Goal: Task Accomplishment & Management: Use online tool/utility

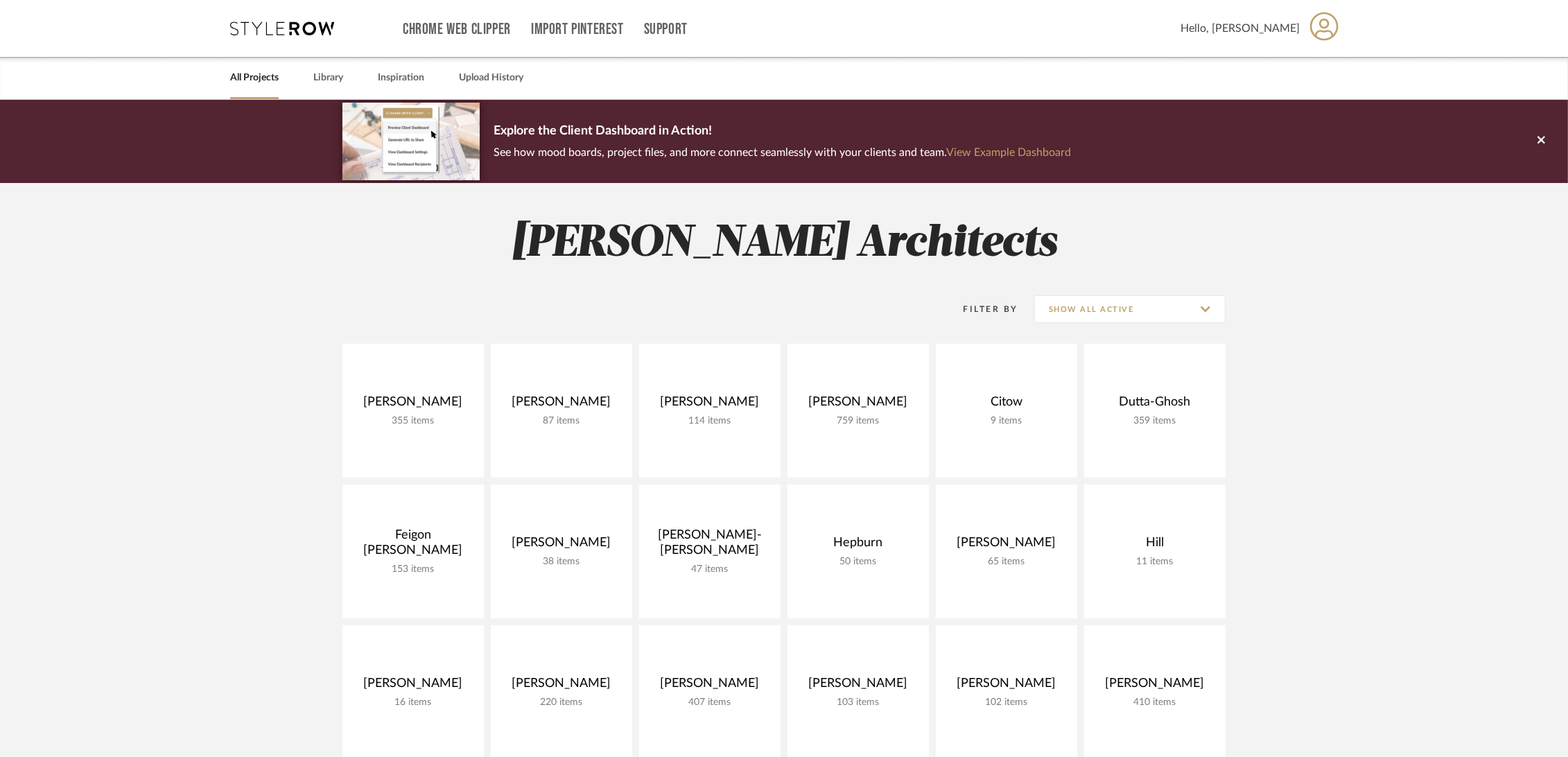
scroll to position [308, 0]
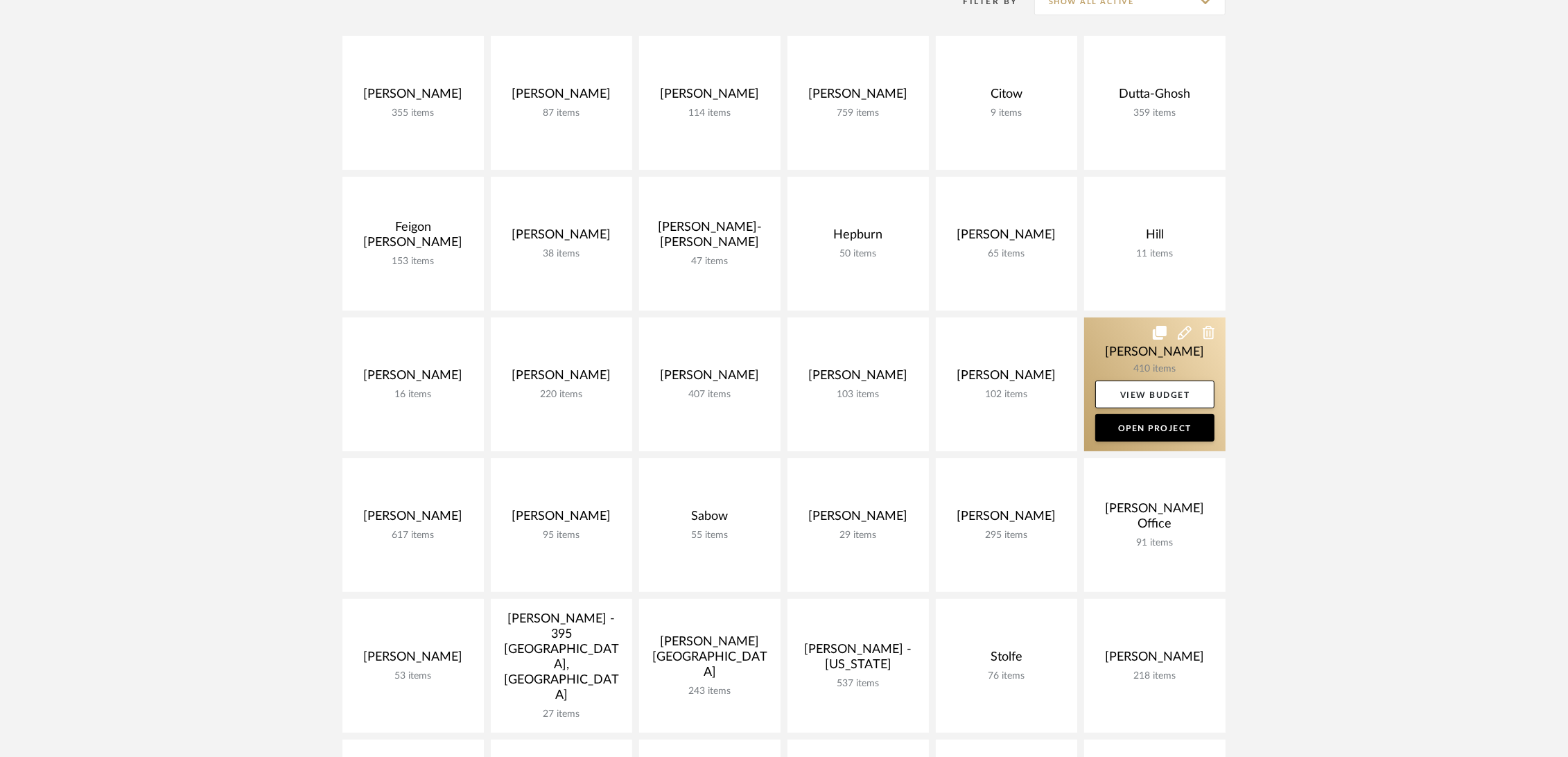
click at [1118, 340] on link at bounding box center [1154, 384] width 141 height 134
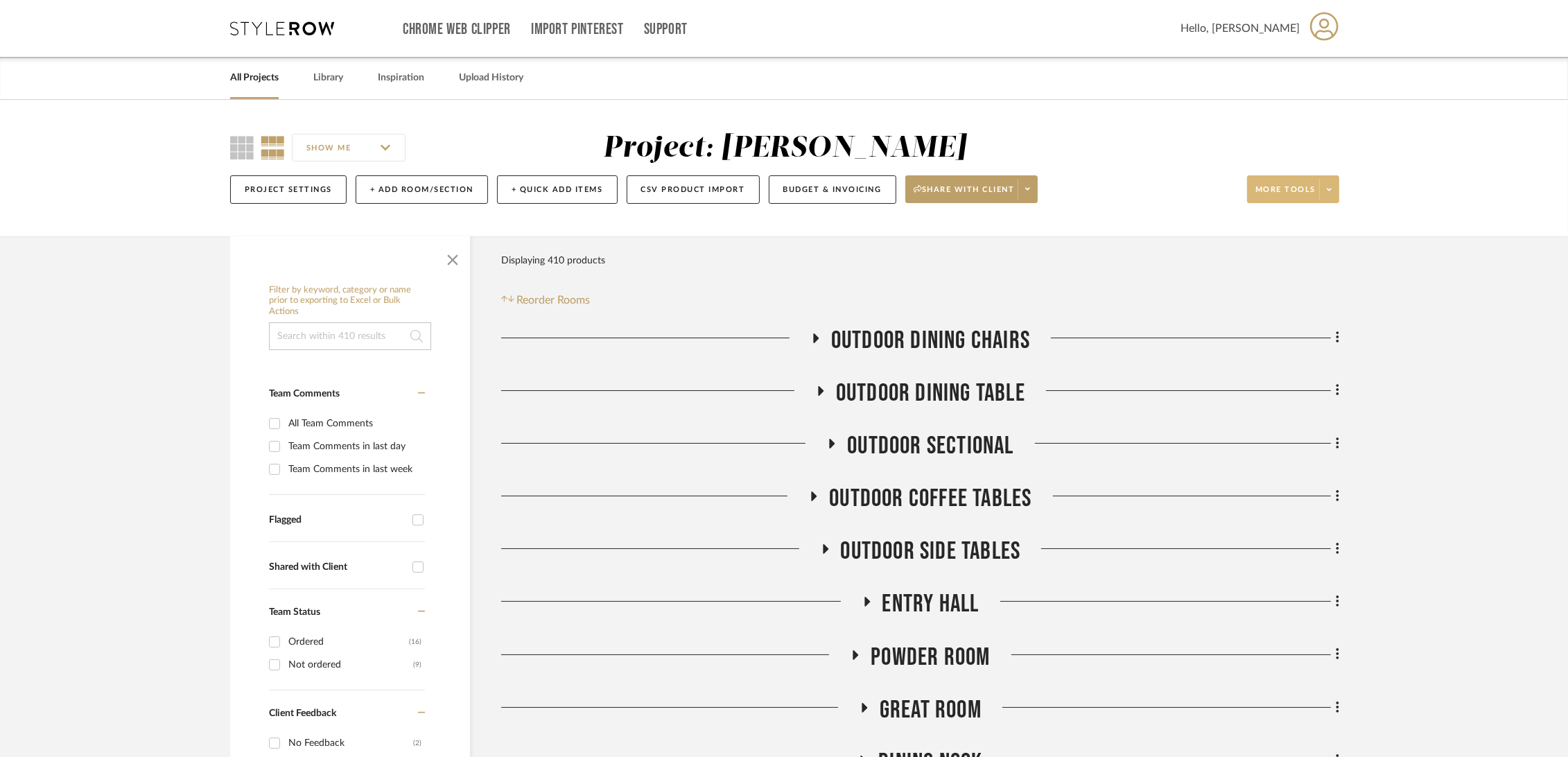
click at [1281, 193] on span "More tools" at bounding box center [1286, 194] width 60 height 20
click at [1288, 353] on button "Export Presentation" at bounding box center [1307, 362] width 117 height 33
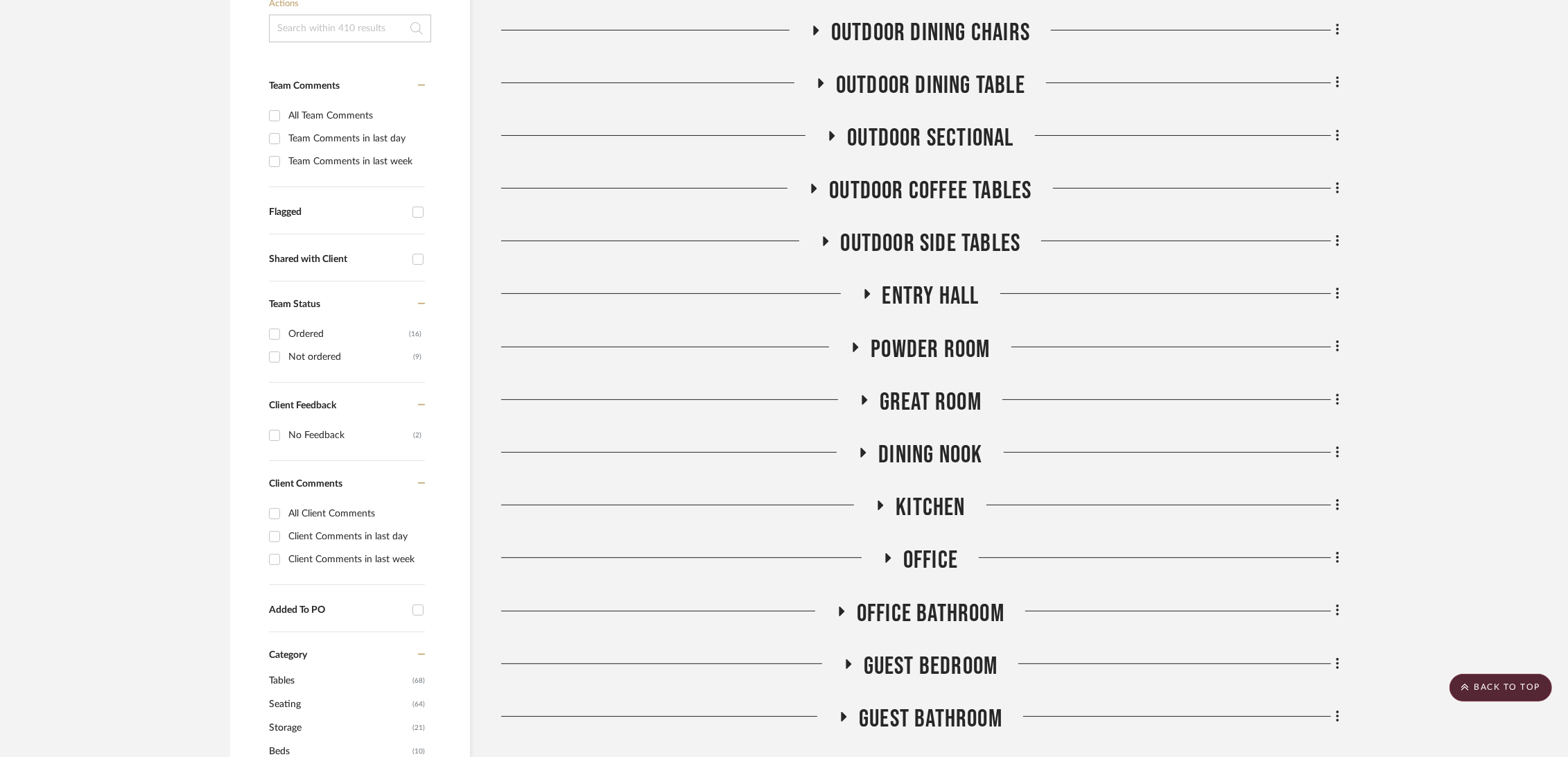
click at [937, 292] on span "Entry Hall" at bounding box center [930, 296] width 97 height 30
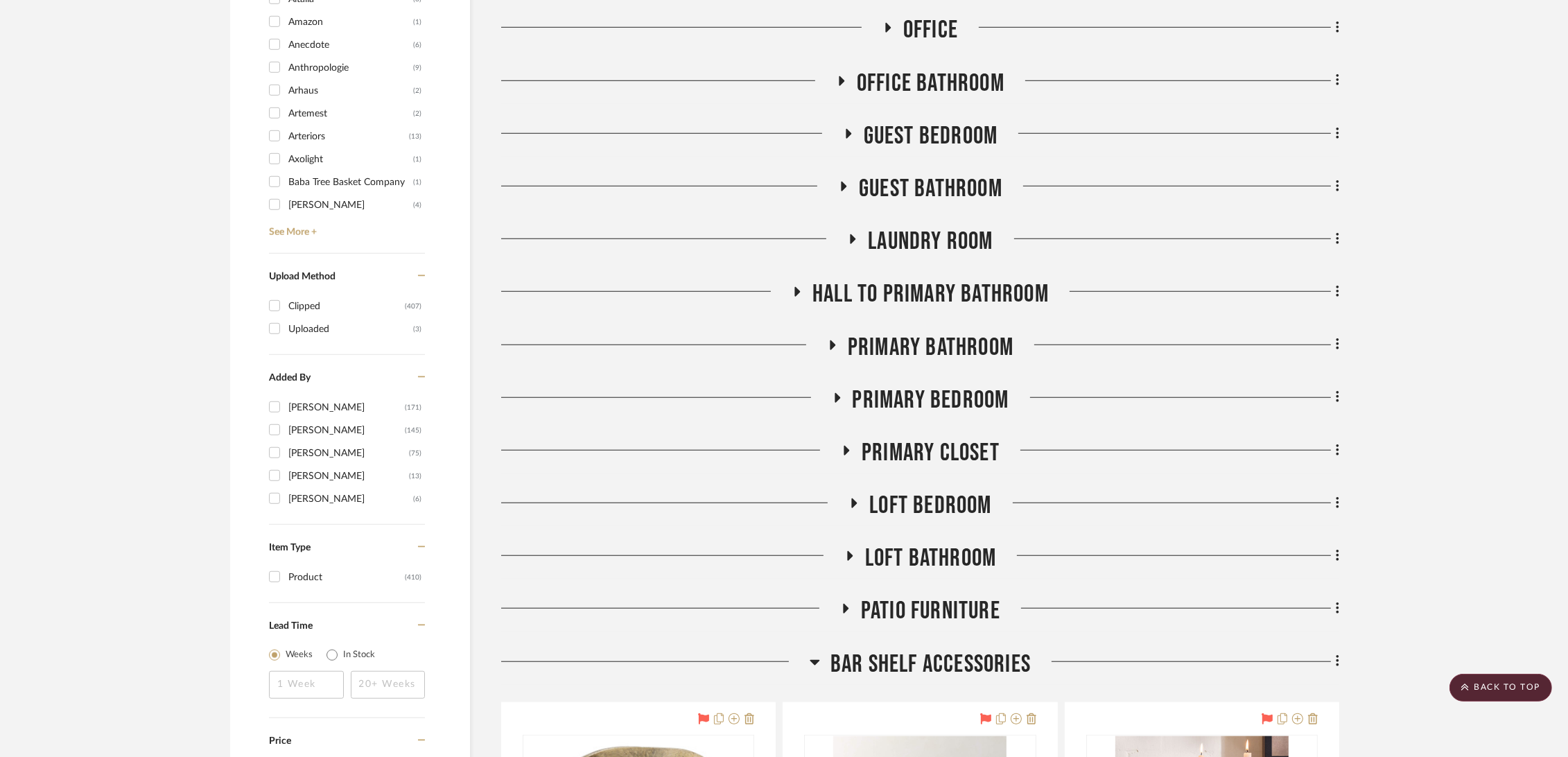
scroll to position [1771, 0]
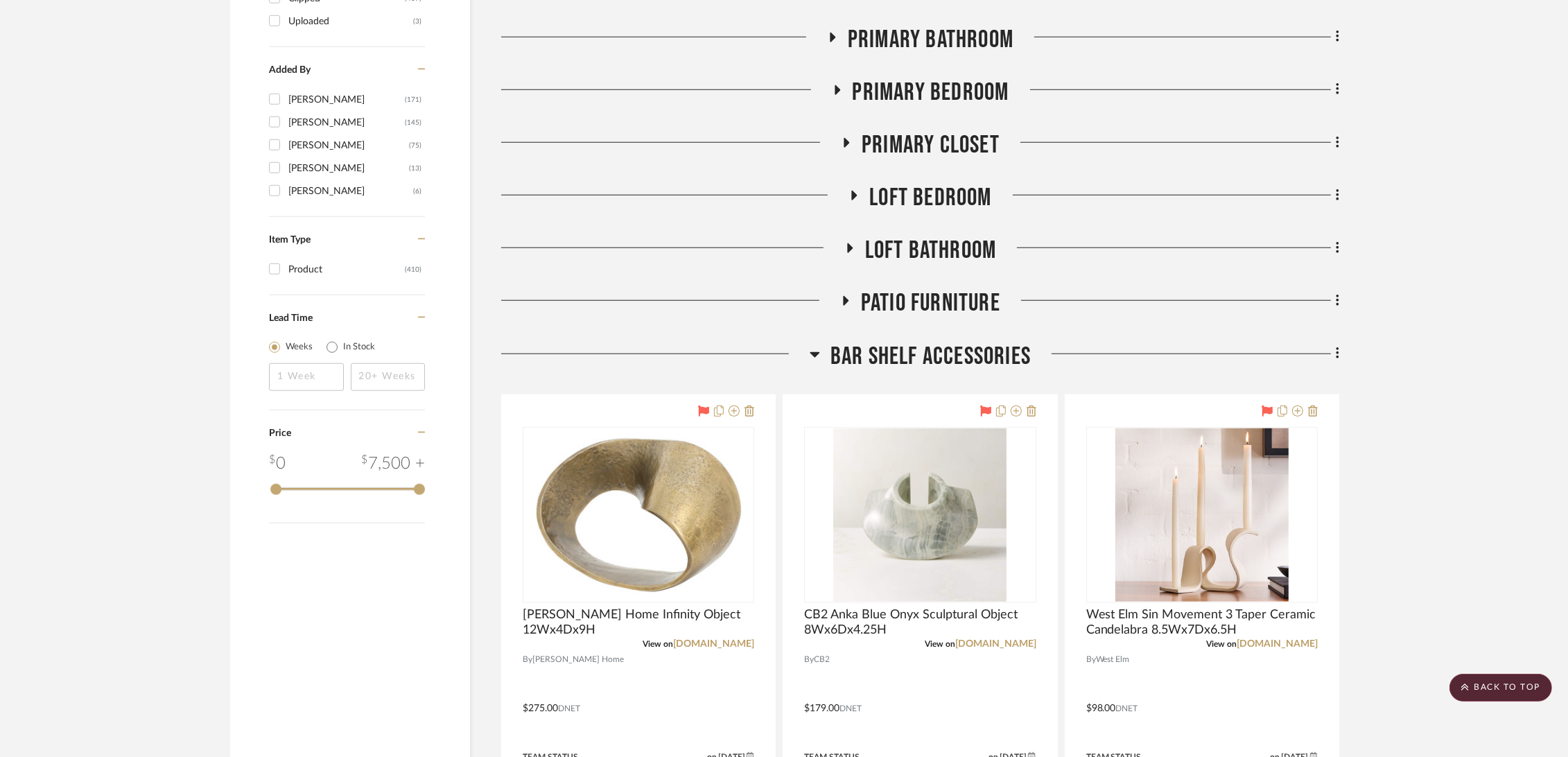
click at [949, 345] on span "Bar Shelf Accessories" at bounding box center [931, 357] width 201 height 30
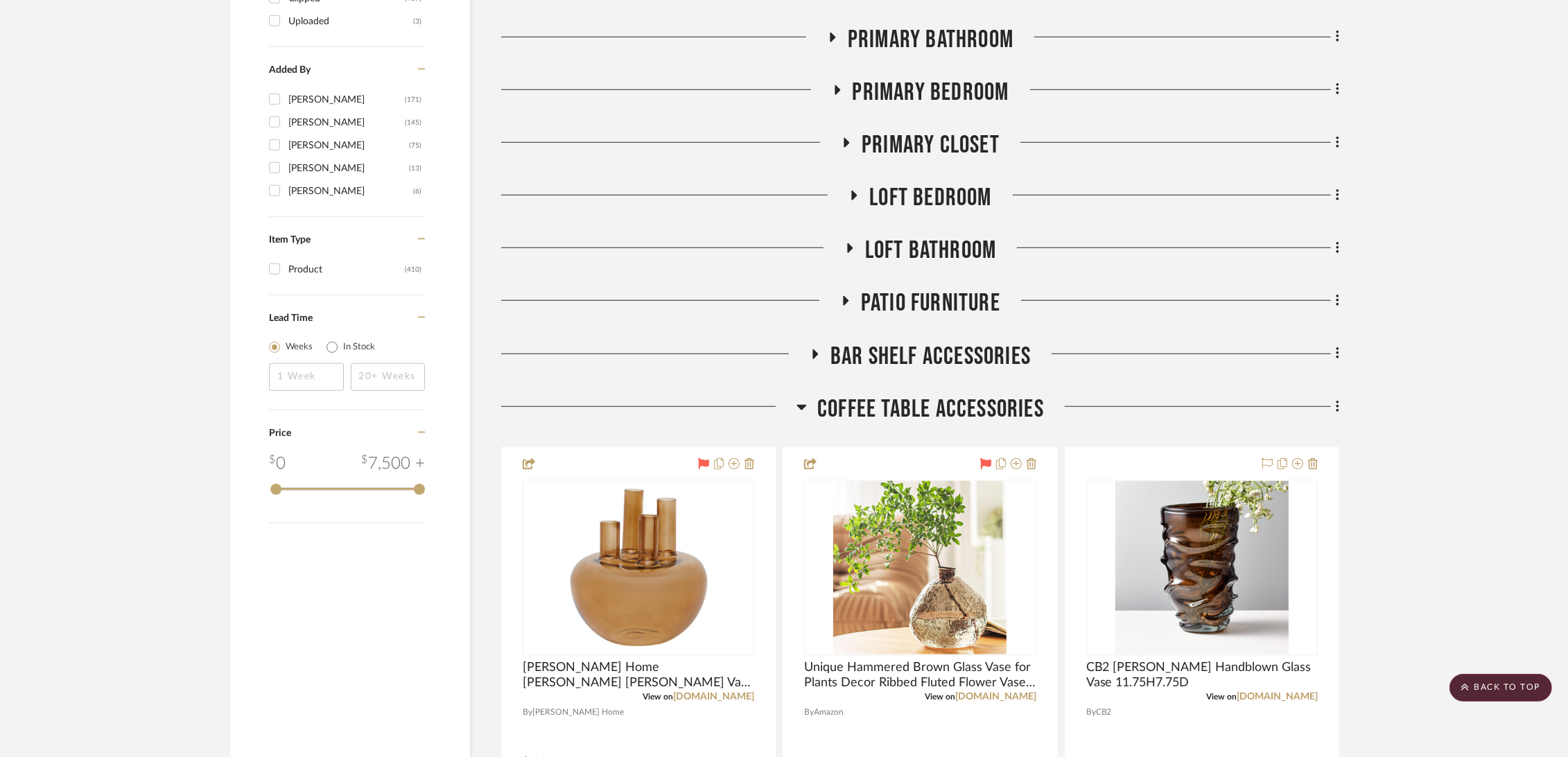
click at [914, 406] on span "Coffee Table Accessories" at bounding box center [930, 410] width 226 height 30
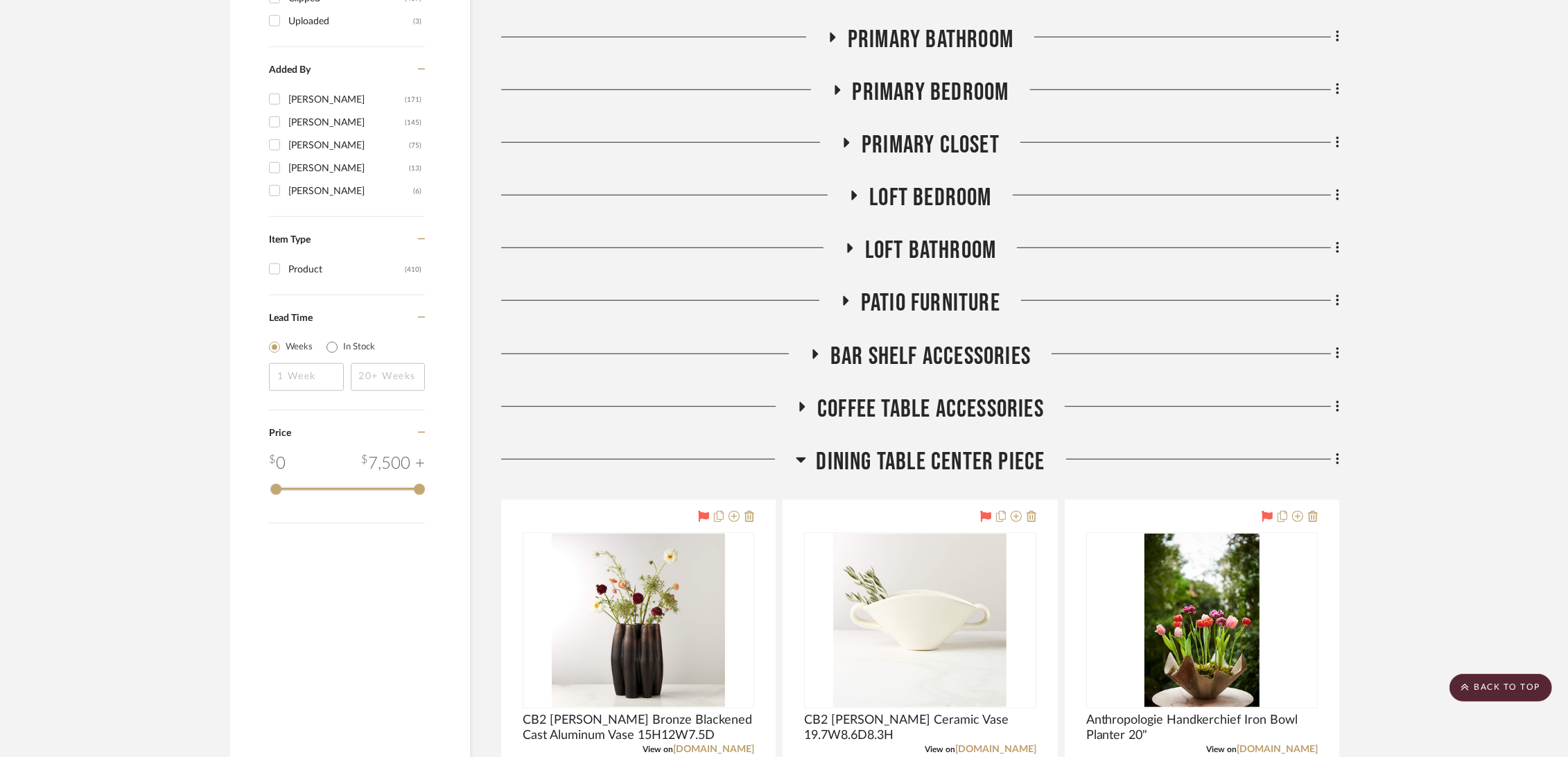
scroll to position [2002, 0]
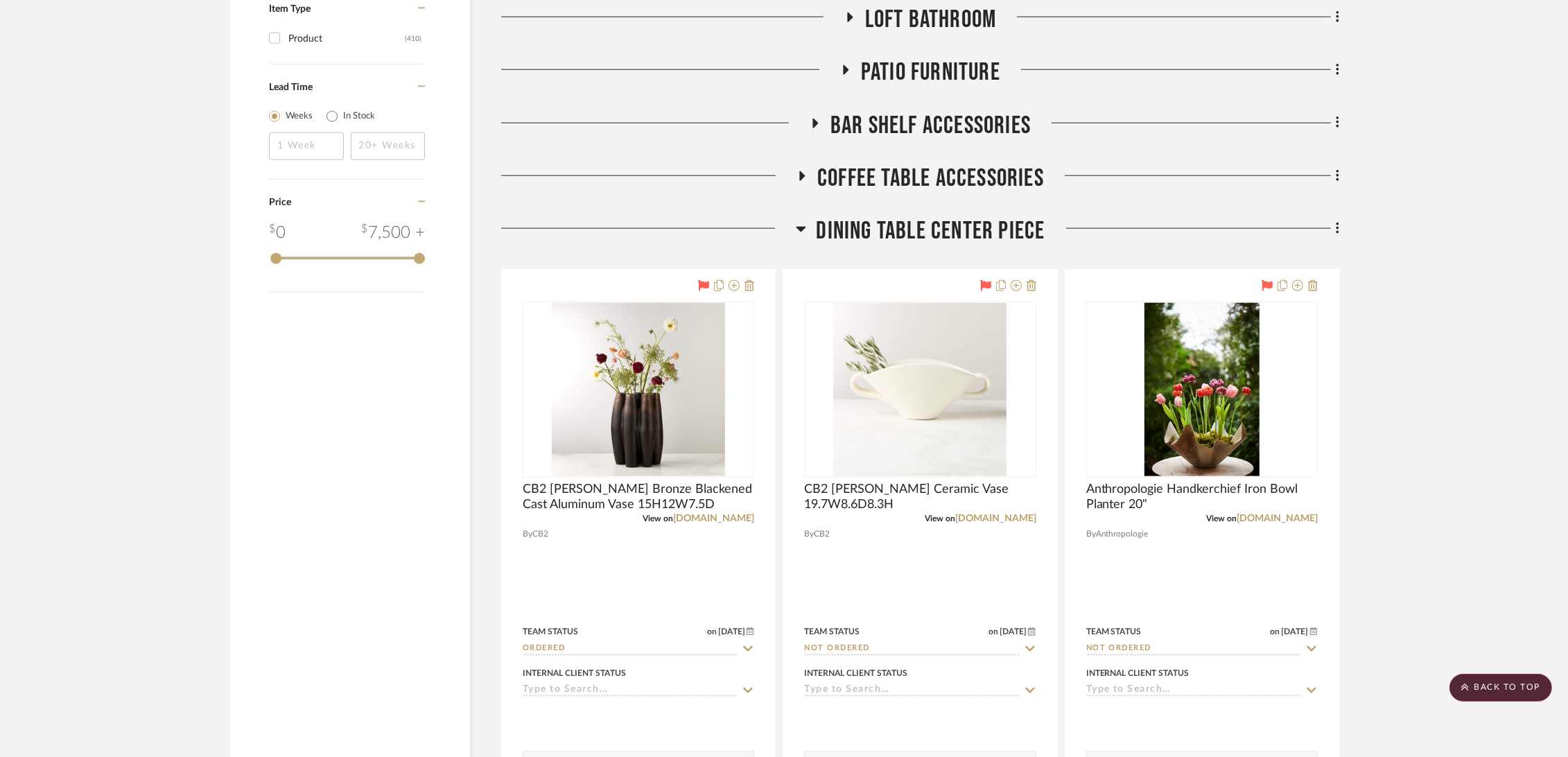
click at [932, 235] on span "Dining Table Center Piece" at bounding box center [931, 232] width 229 height 30
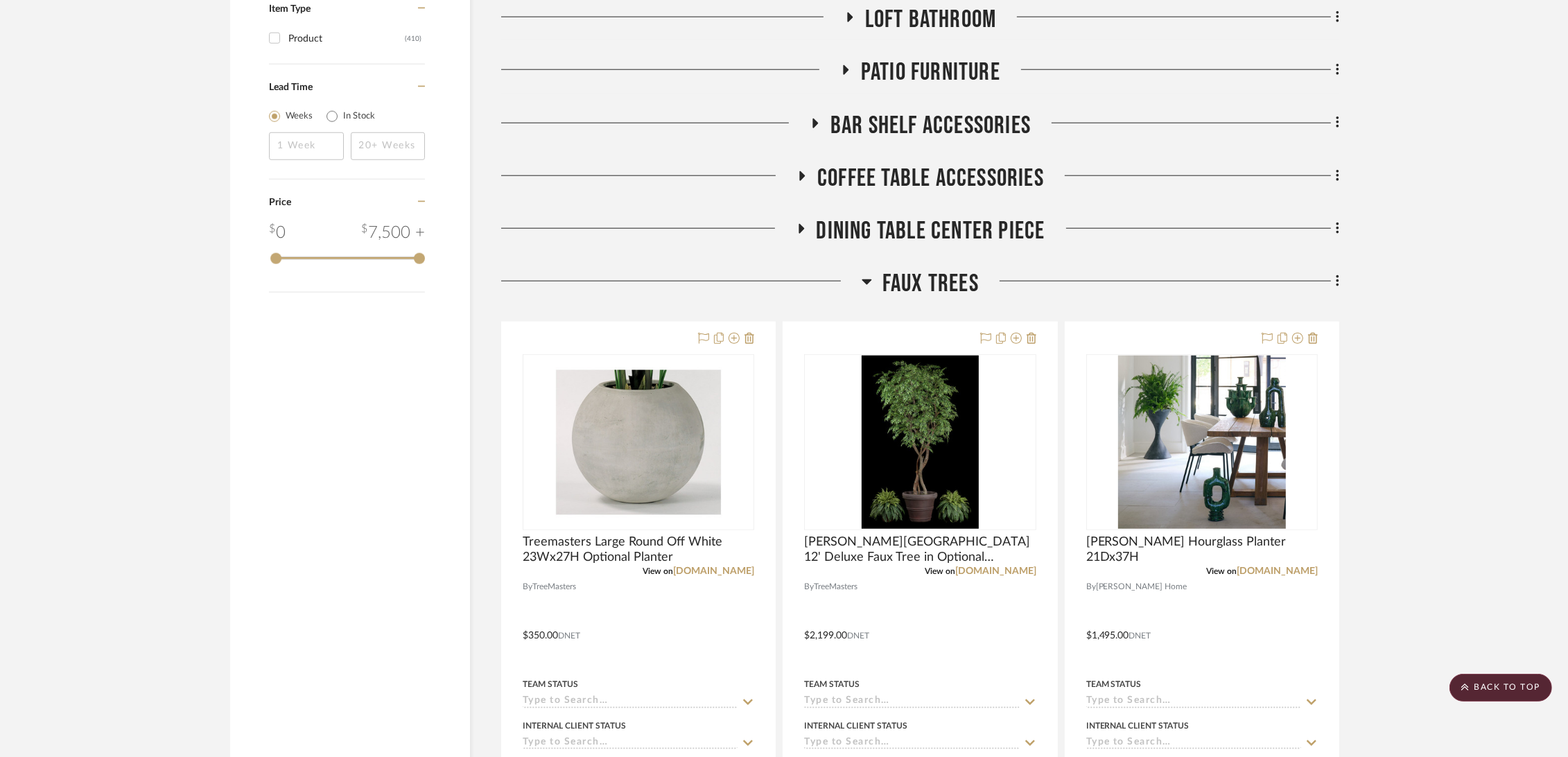
click at [918, 290] on span "Faux Trees" at bounding box center [930, 284] width 97 height 30
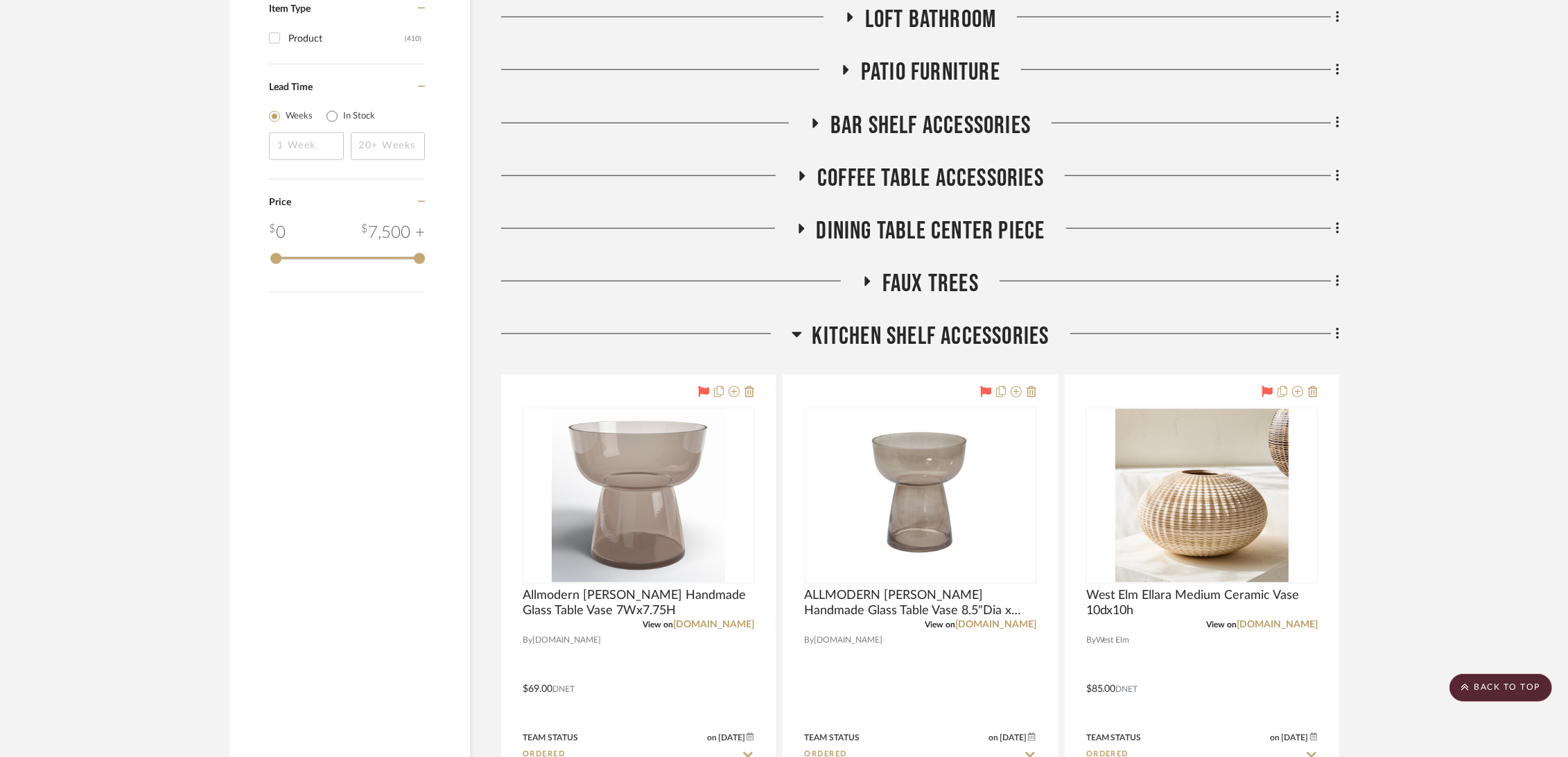
click at [920, 284] on span "Faux Trees" at bounding box center [930, 284] width 97 height 30
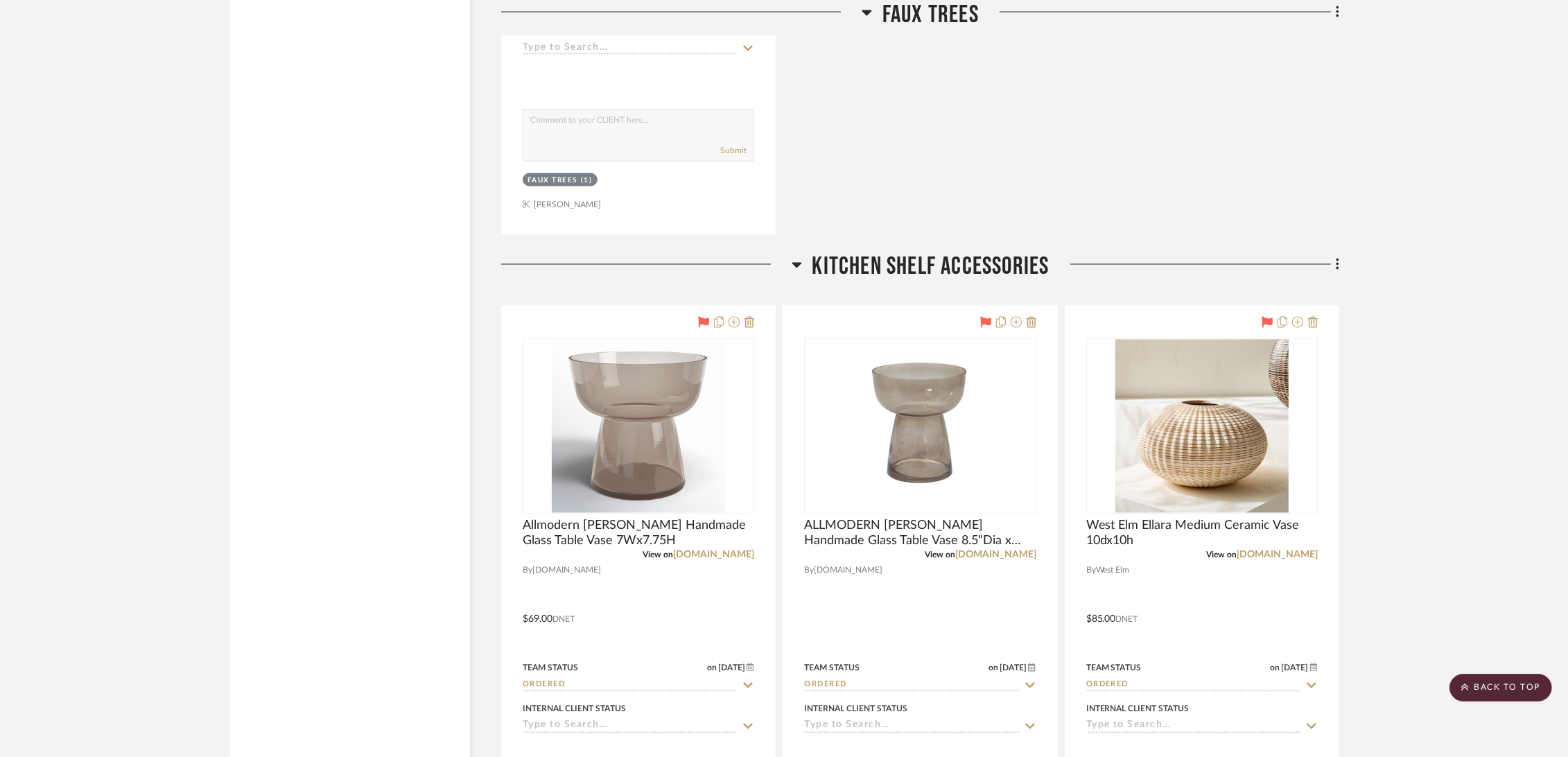
scroll to position [3389, 0]
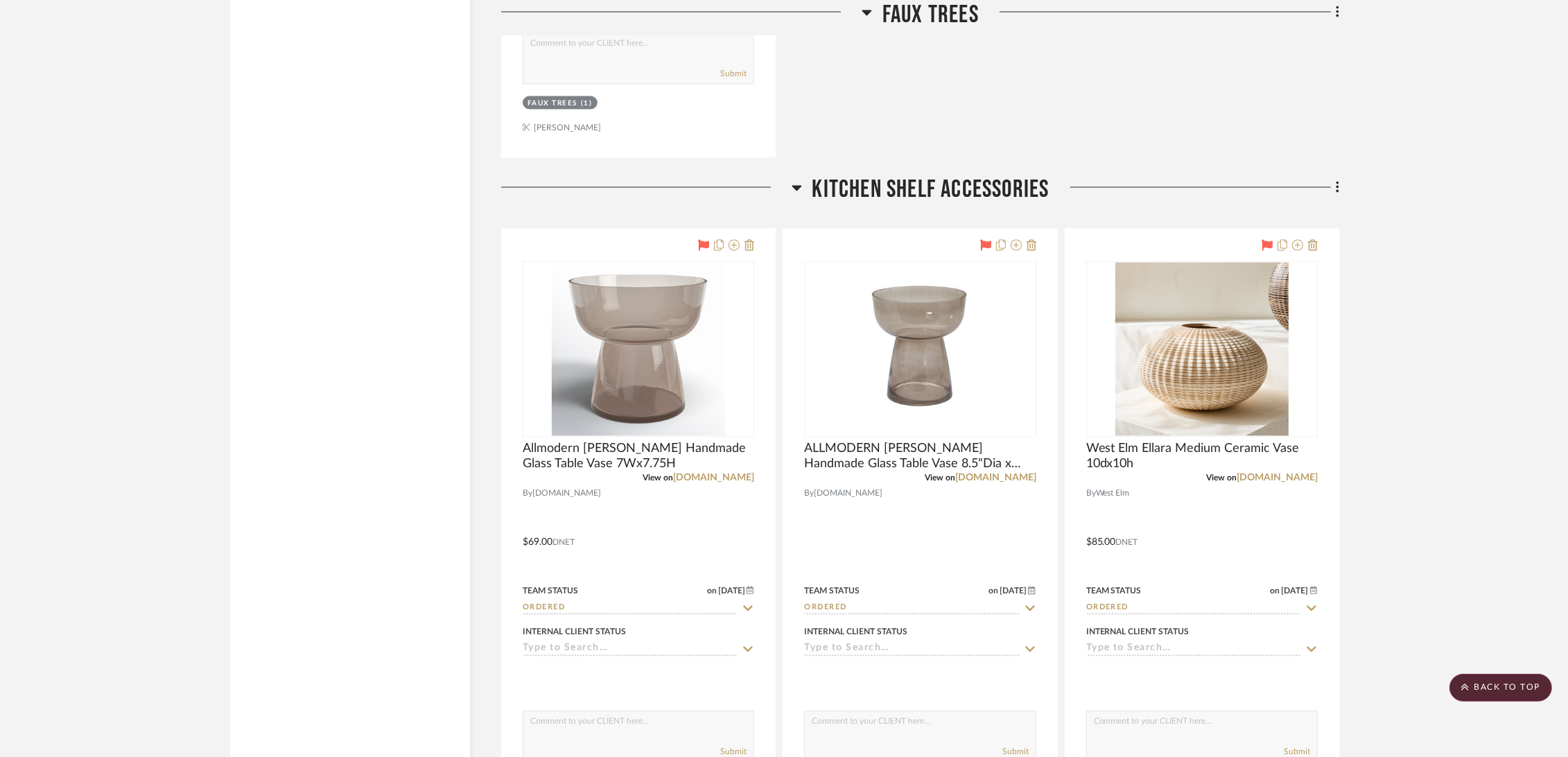
click at [954, 181] on span "Kitchen Shelf Accessories" at bounding box center [931, 191] width 237 height 30
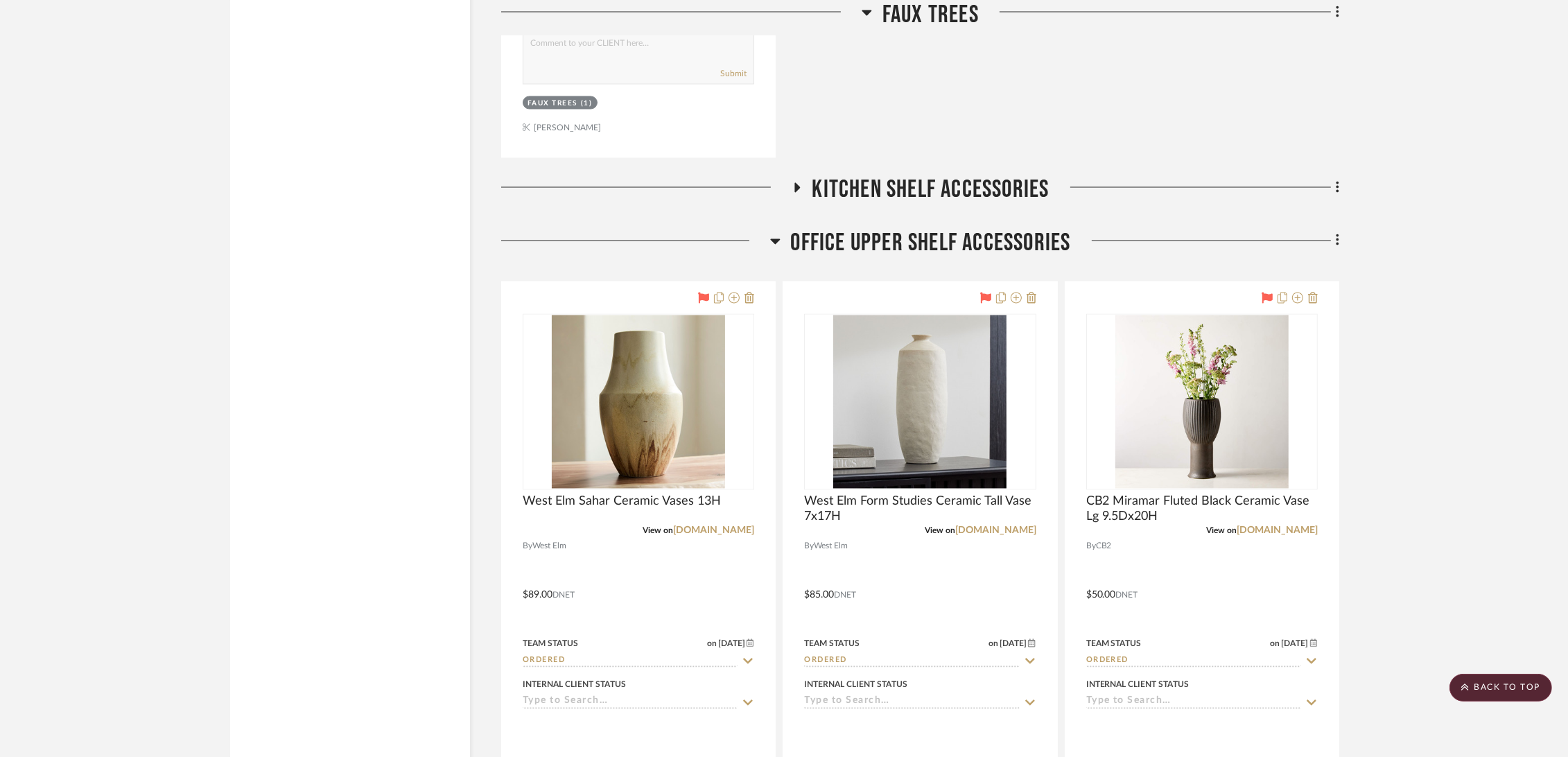
click at [933, 238] on span "Office Upper Shelf Accessories" at bounding box center [931, 244] width 280 height 30
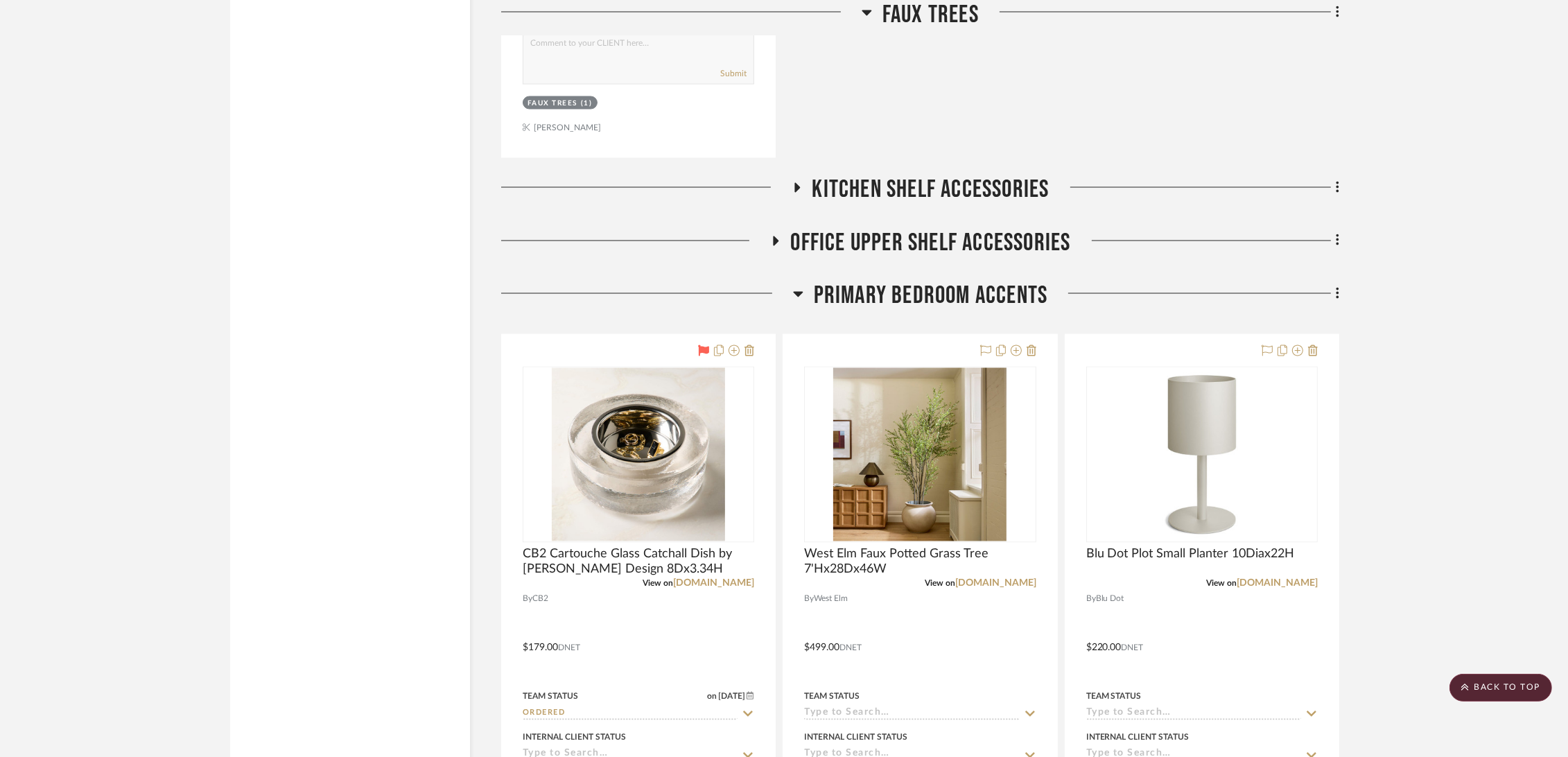
click at [925, 296] on span "Primary Bedroom Accents" at bounding box center [931, 296] width 234 height 30
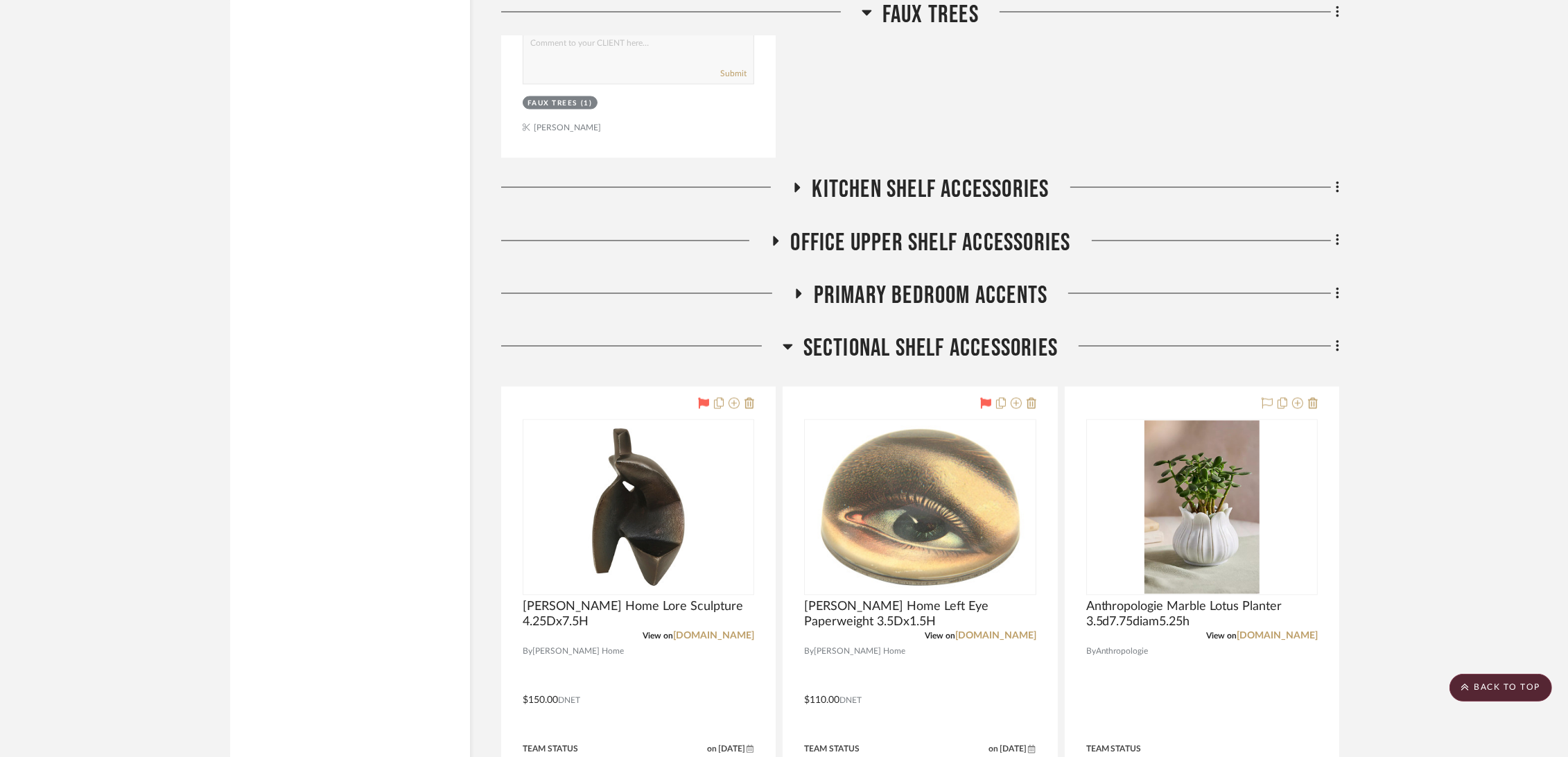
click at [920, 348] on span "Sectional Shelf Accessories" at bounding box center [930, 350] width 255 height 30
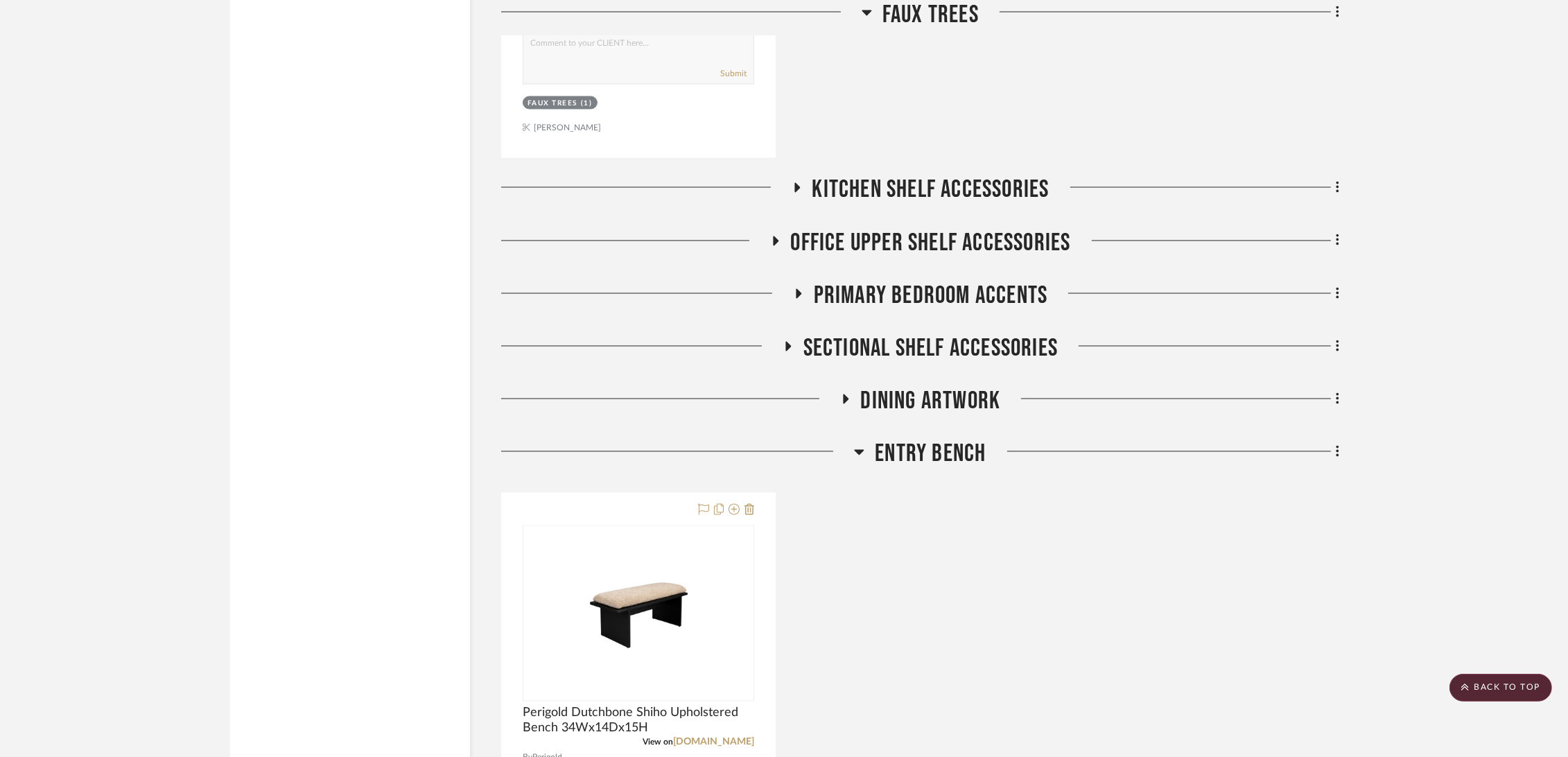
scroll to position [3621, 0]
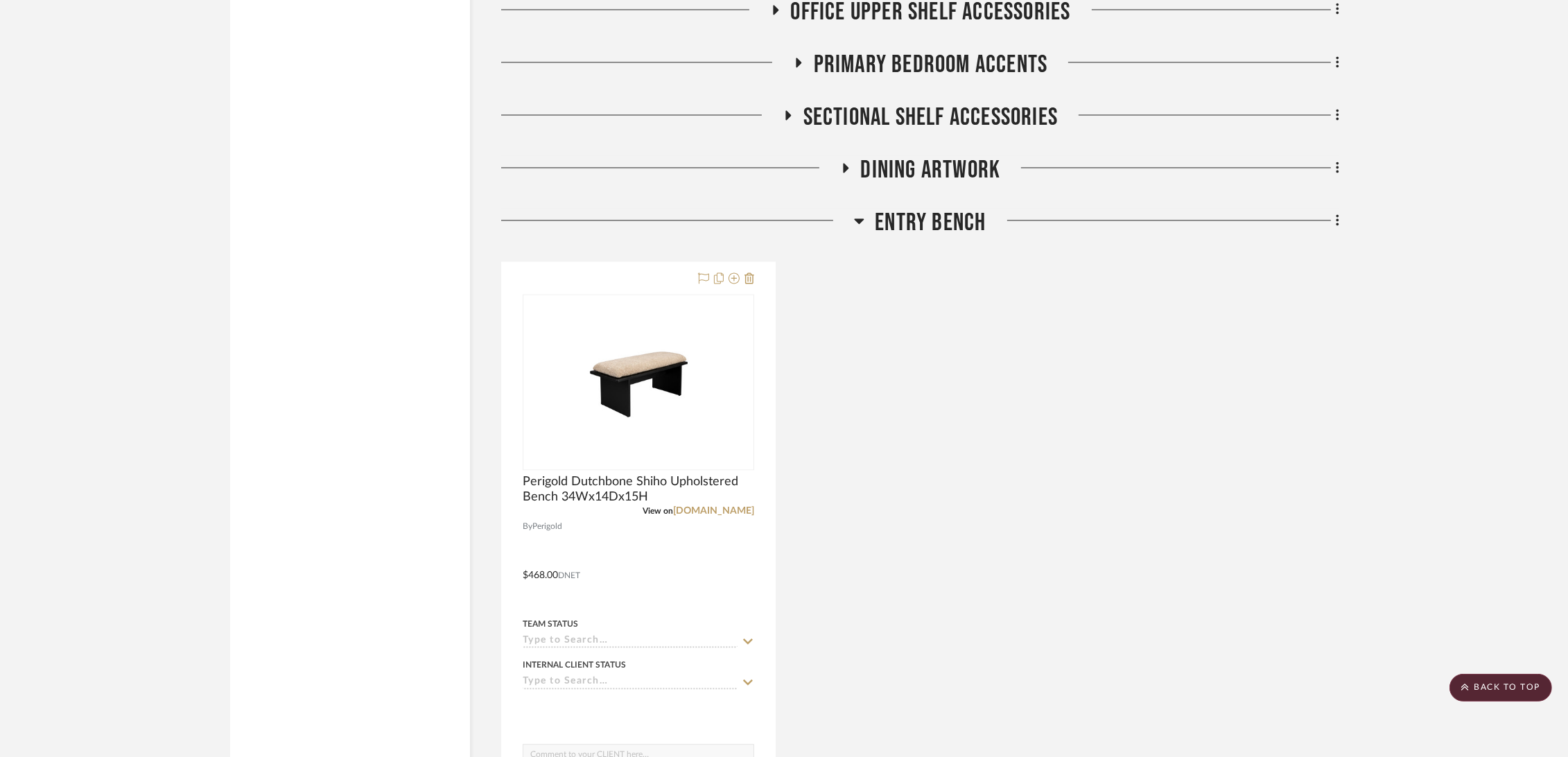
click at [883, 486] on div "Perigold Dutchbone Shiho Upholstered Bench 34Wx14Dx15H View on perigold.com By …" at bounding box center [920, 565] width 838 height 608
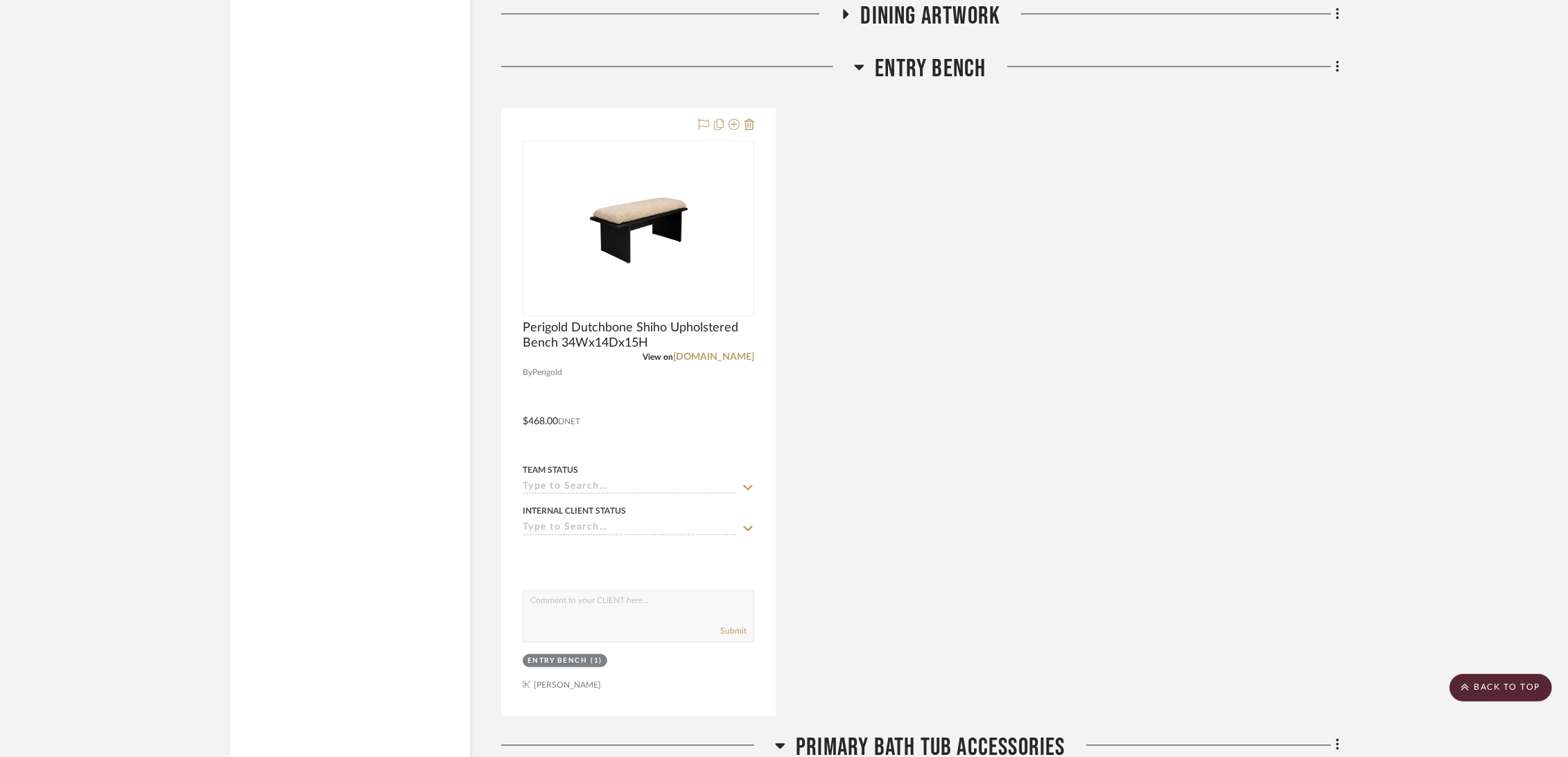
scroll to position [4082, 0]
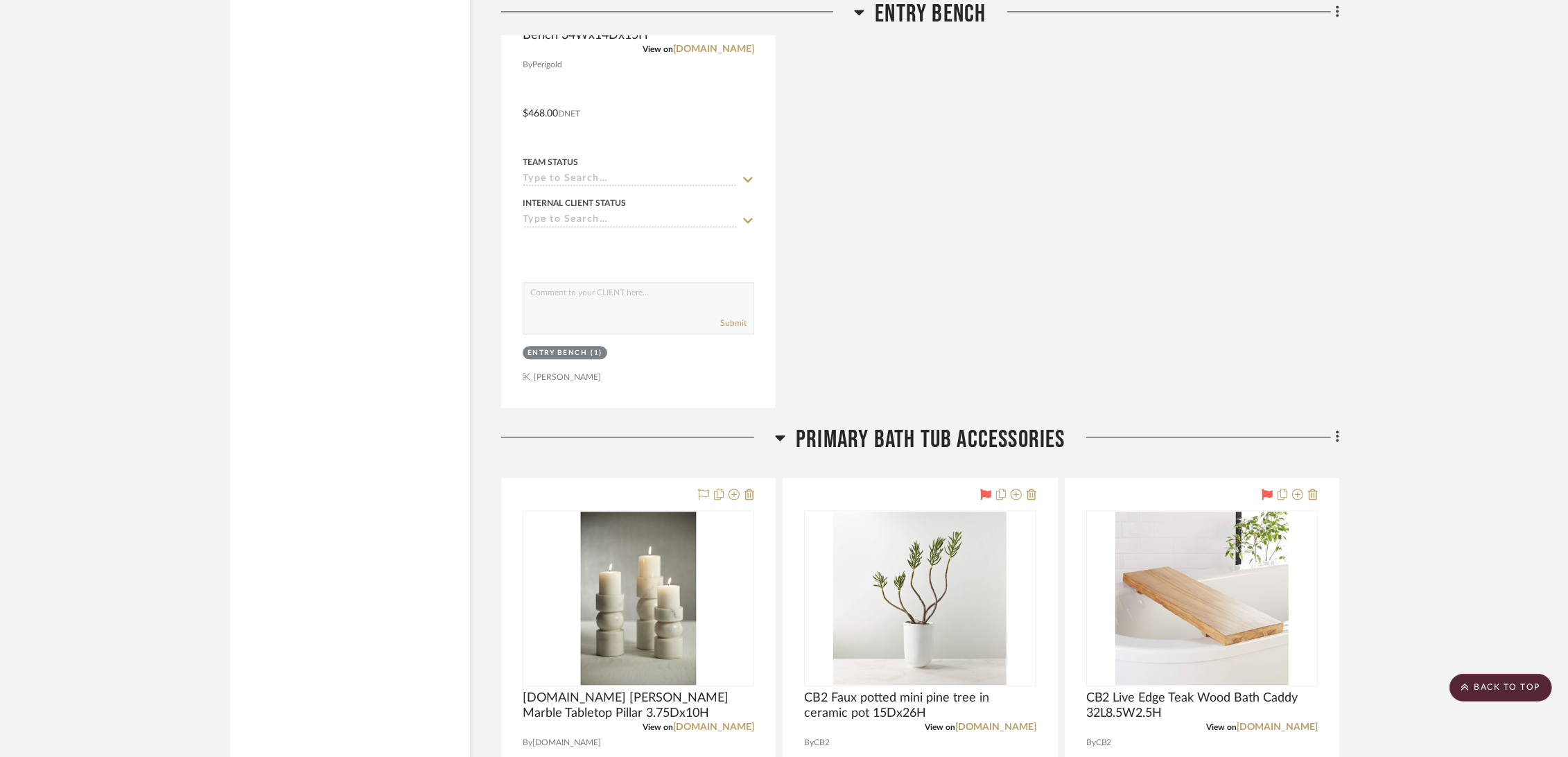
click at [918, 434] on span "Primary Bath Tub Accessories" at bounding box center [931, 440] width 270 height 30
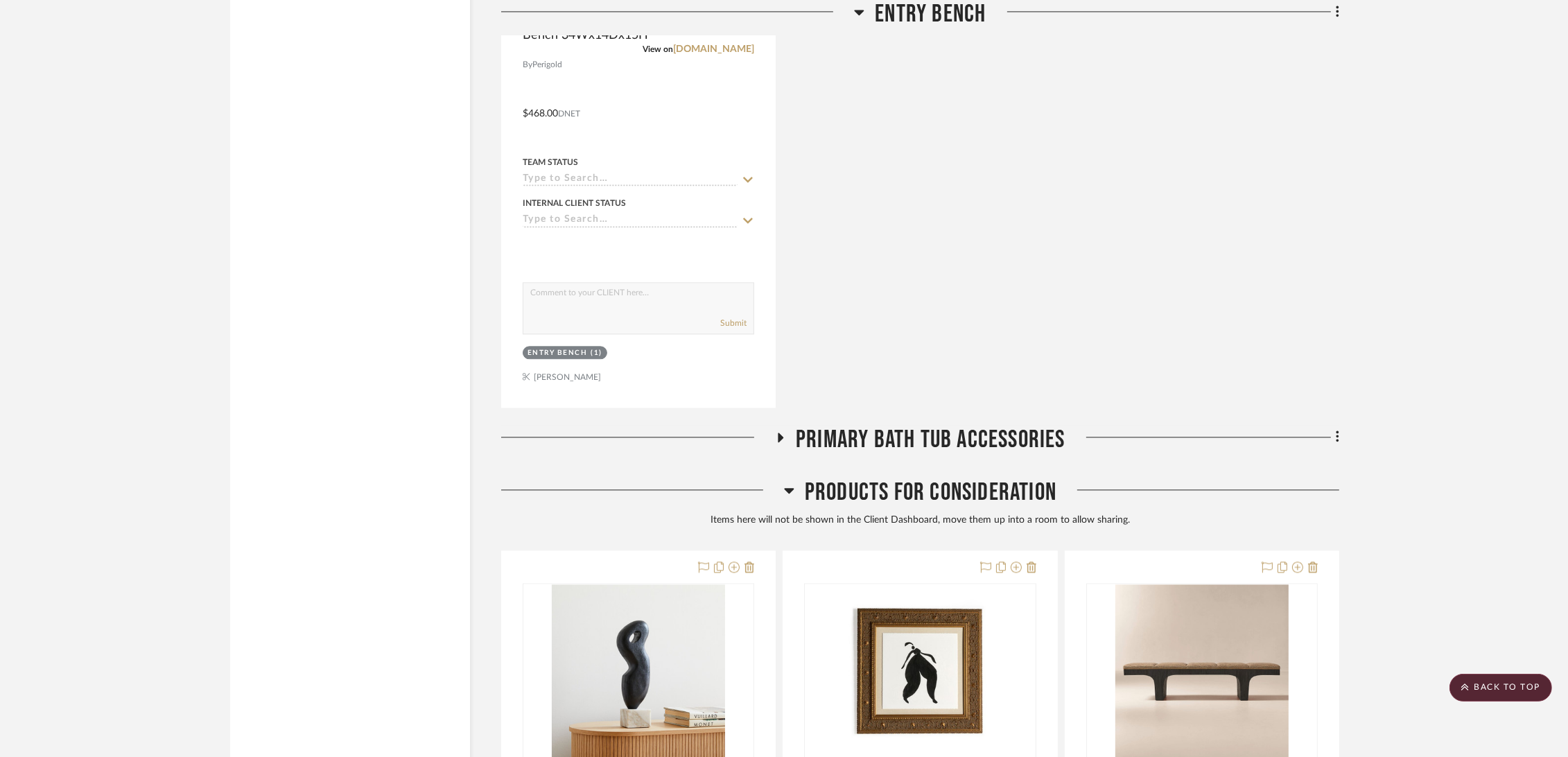
click at [887, 500] on span "Products For Consideration" at bounding box center [931, 493] width 252 height 30
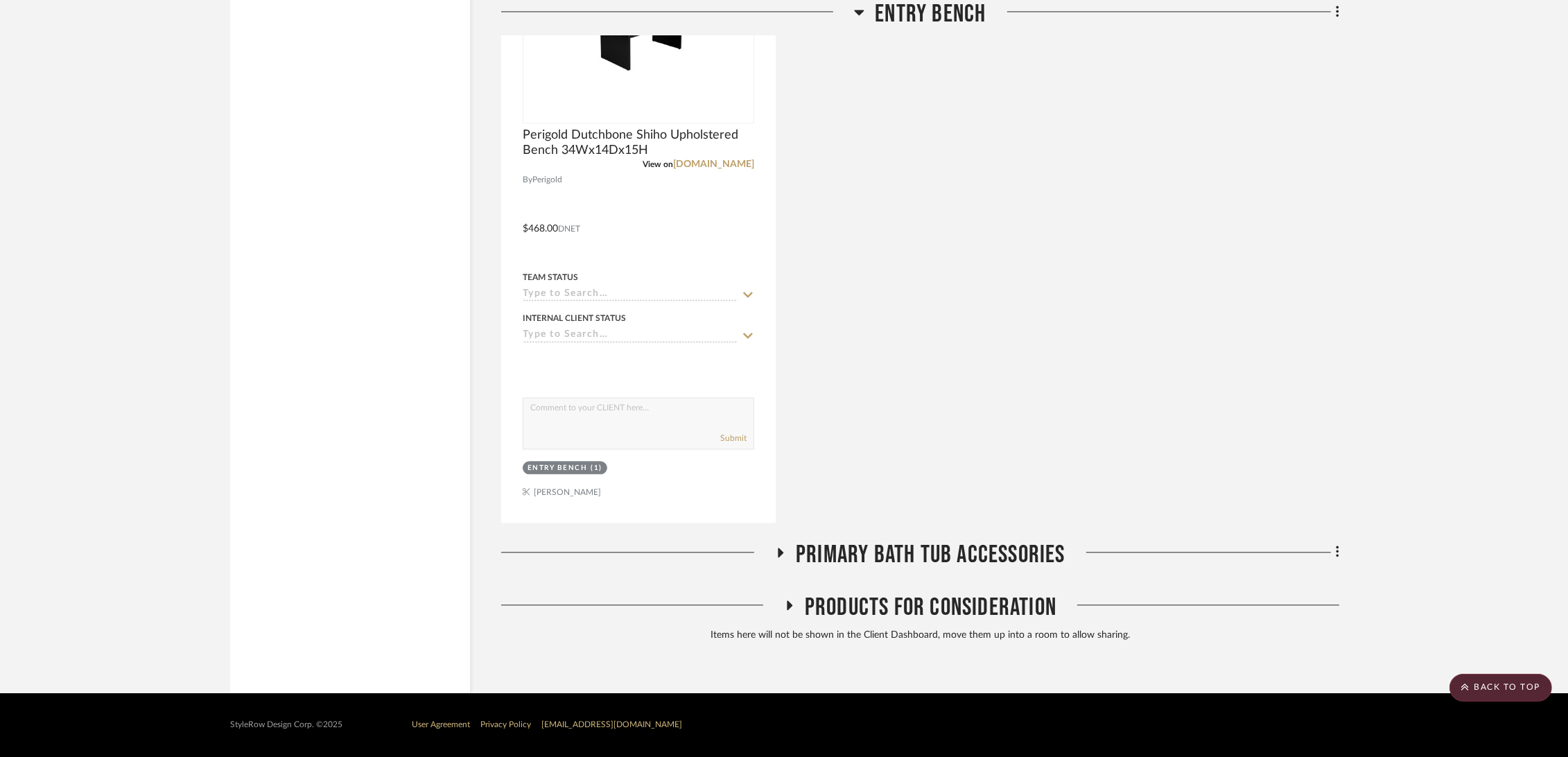
scroll to position [3968, 0]
click at [847, 594] on span "Products For Consideration" at bounding box center [931, 608] width 252 height 30
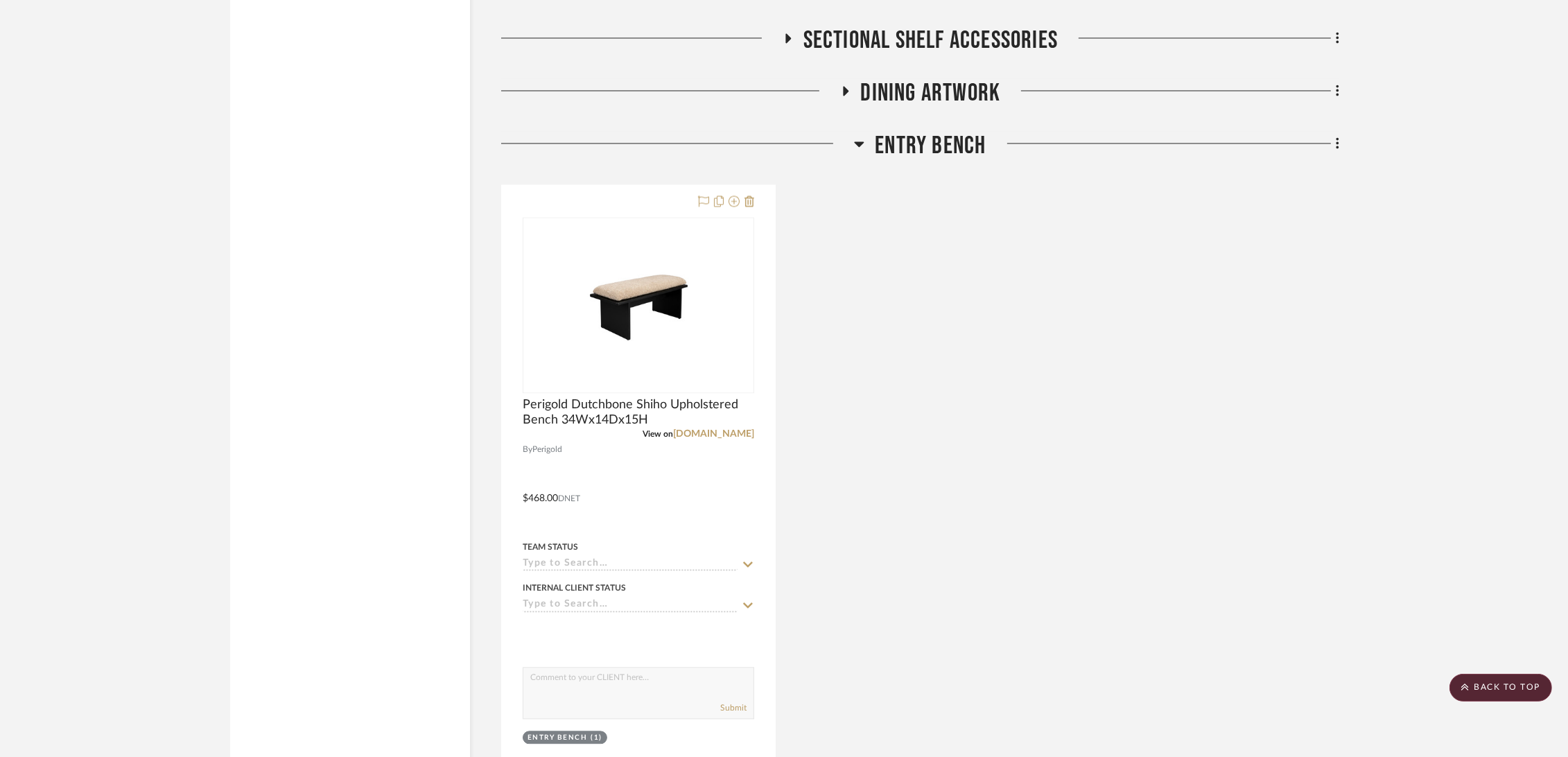
scroll to position [3774, 0]
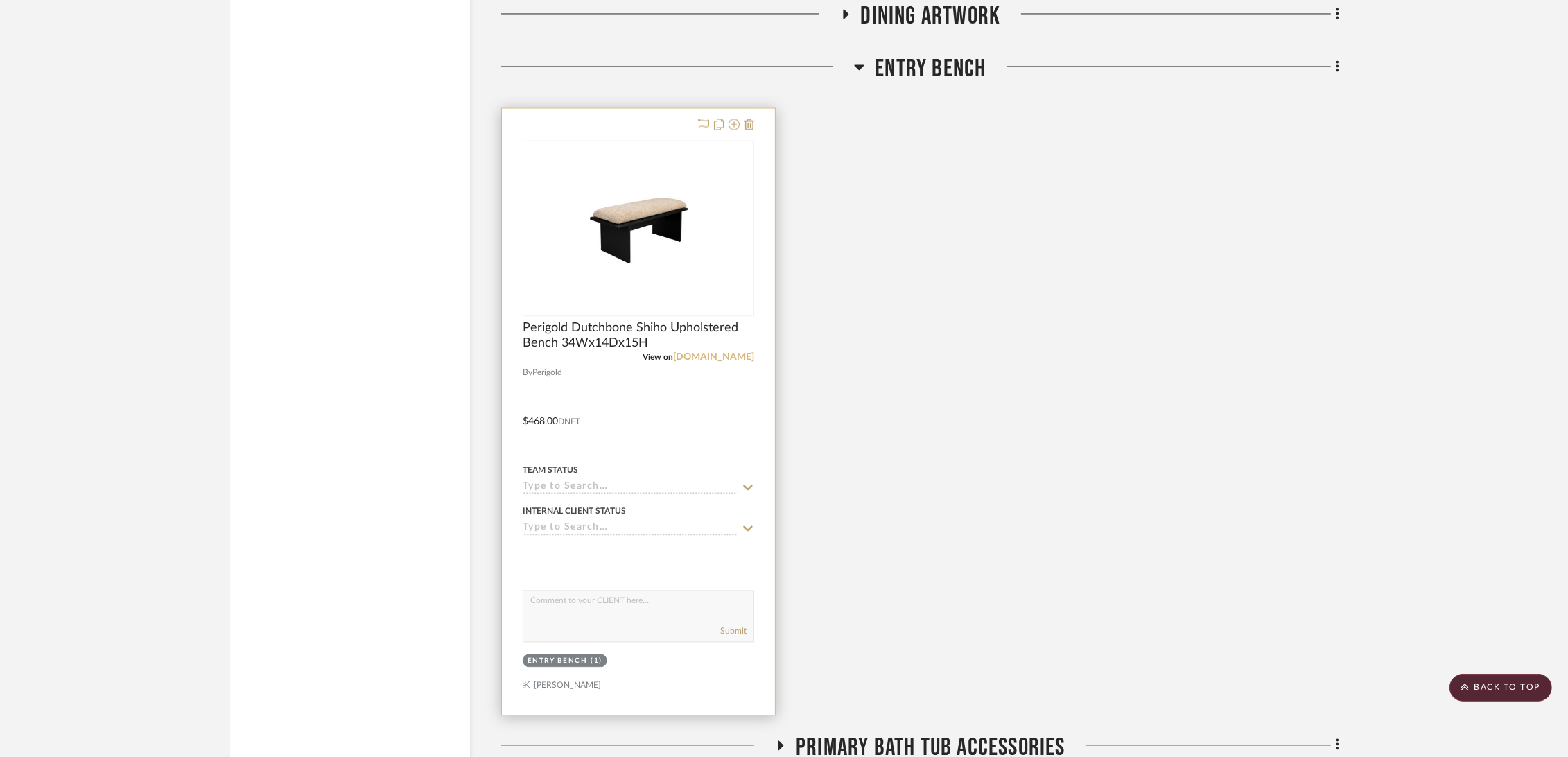
click at [721, 353] on link "[DOMAIN_NAME]" at bounding box center [713, 357] width 81 height 10
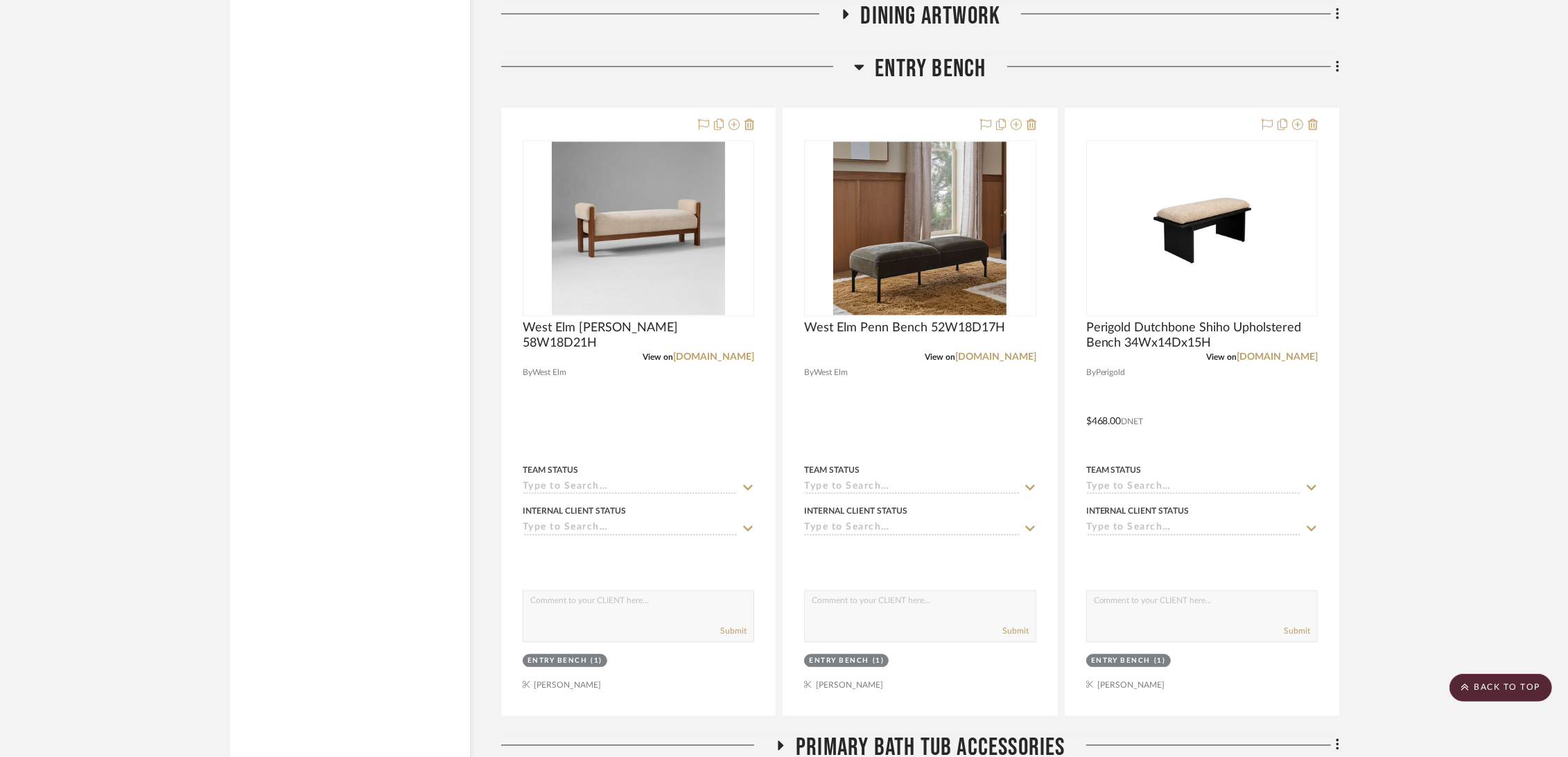
scroll to position [4005, 0]
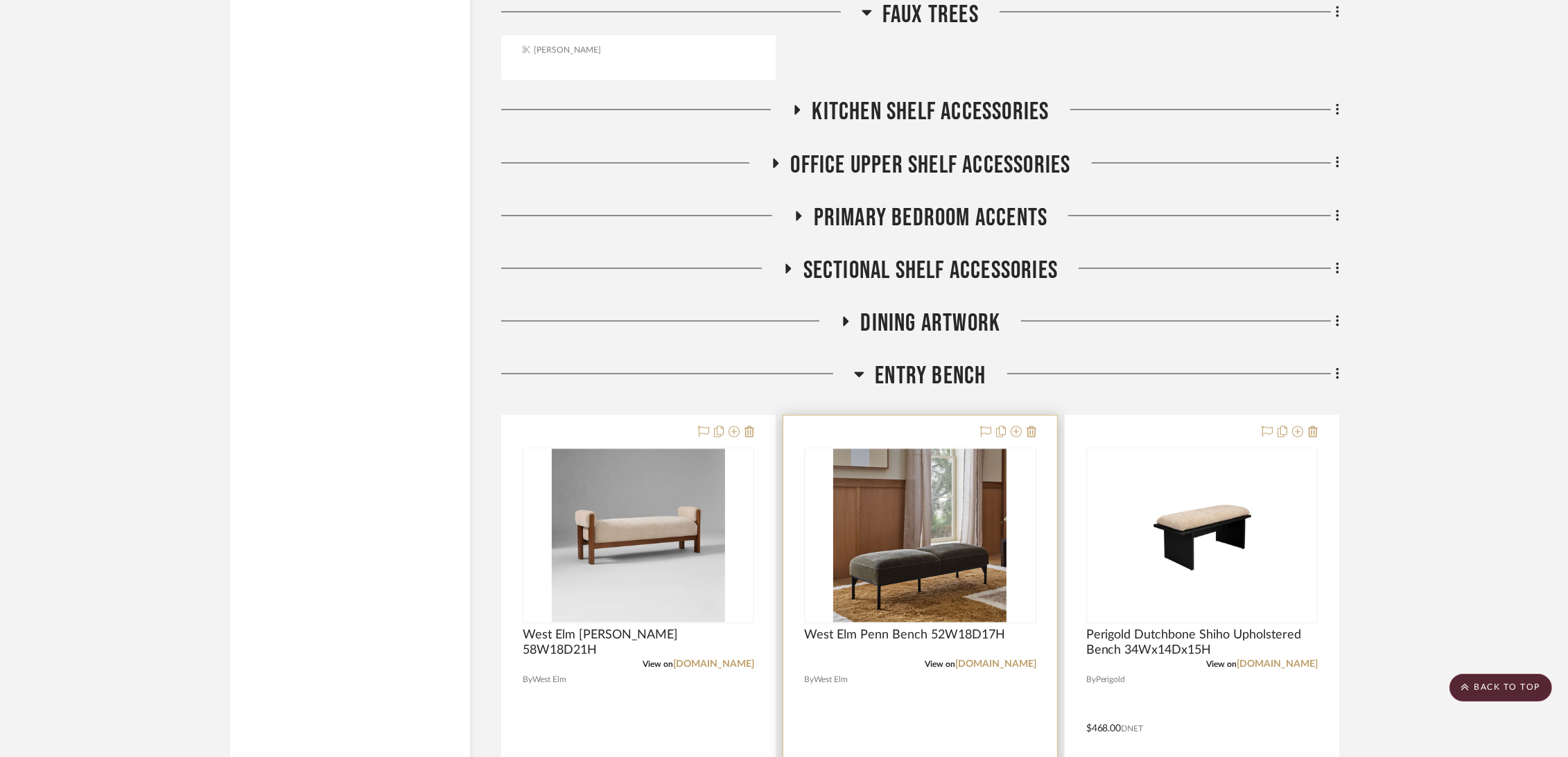
scroll to position [3697, 0]
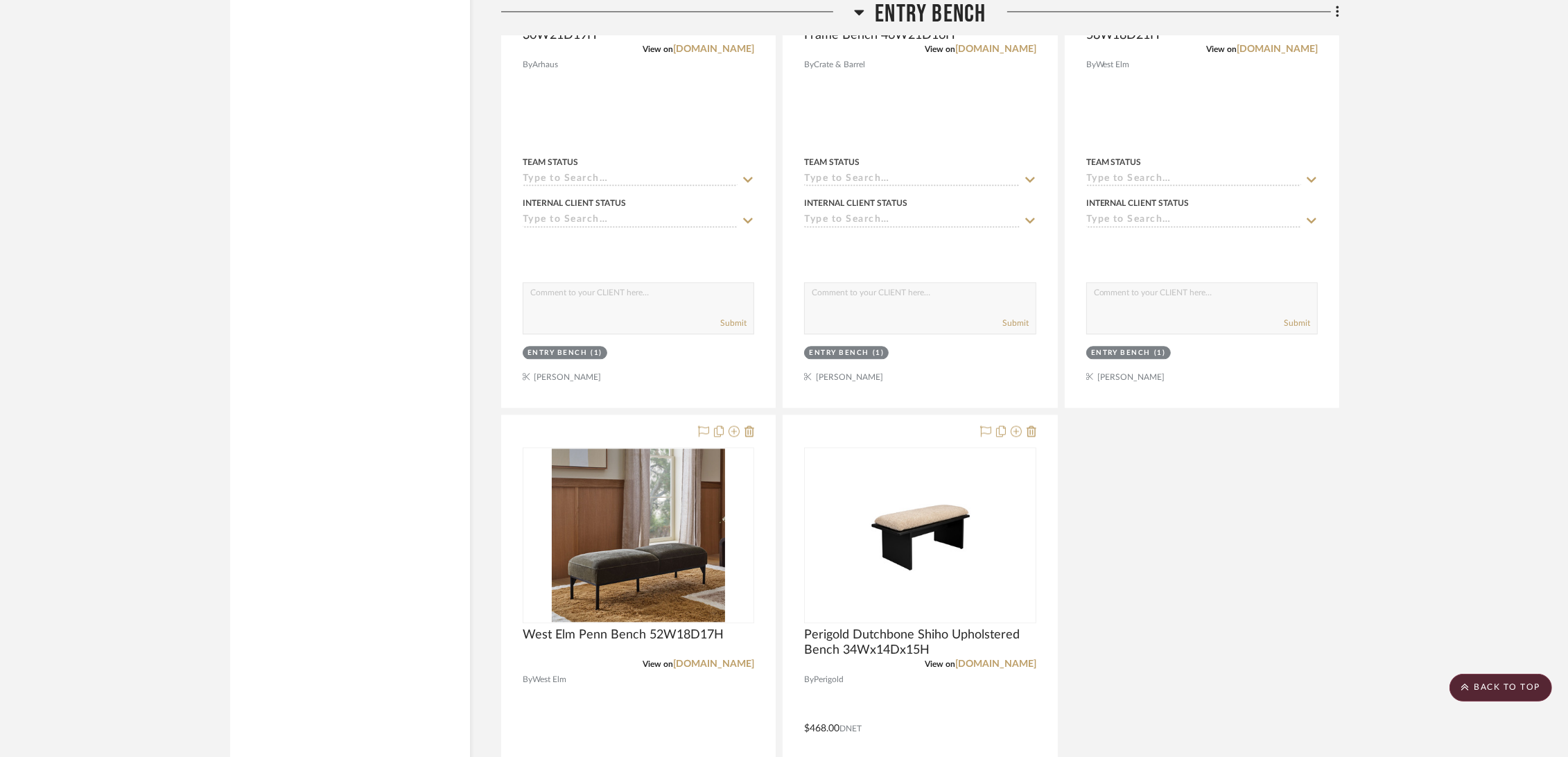
scroll to position [4237, 0]
